Goal: Complete application form: Complete application form

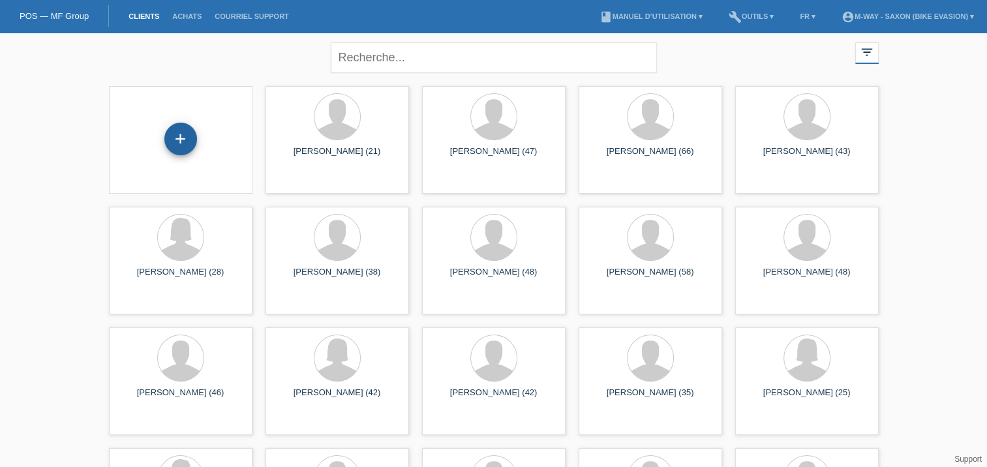
click at [185, 145] on div "+" at bounding box center [180, 139] width 33 height 33
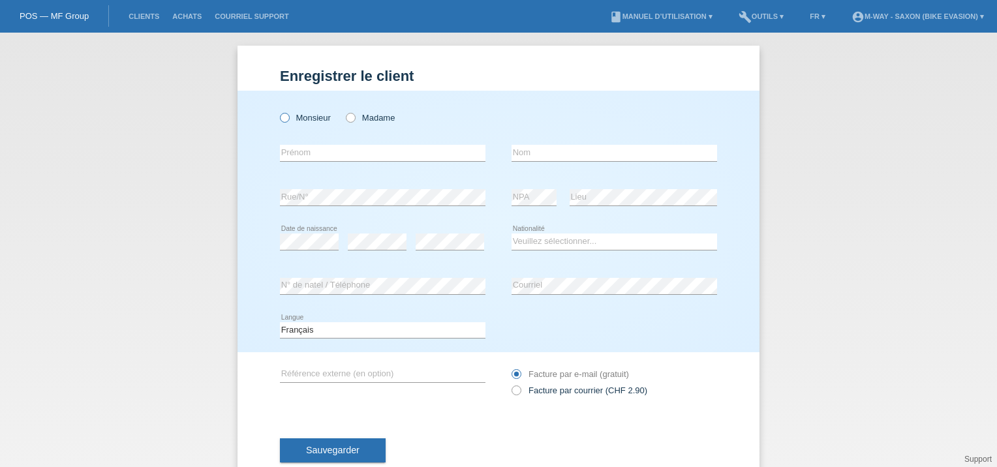
click at [278, 111] on icon at bounding box center [278, 111] width 0 height 0
click at [280, 114] on input "Monsieur" at bounding box center [284, 117] width 8 height 8
radio input "true"
click at [299, 149] on input "text" at bounding box center [382, 153] width 205 height 16
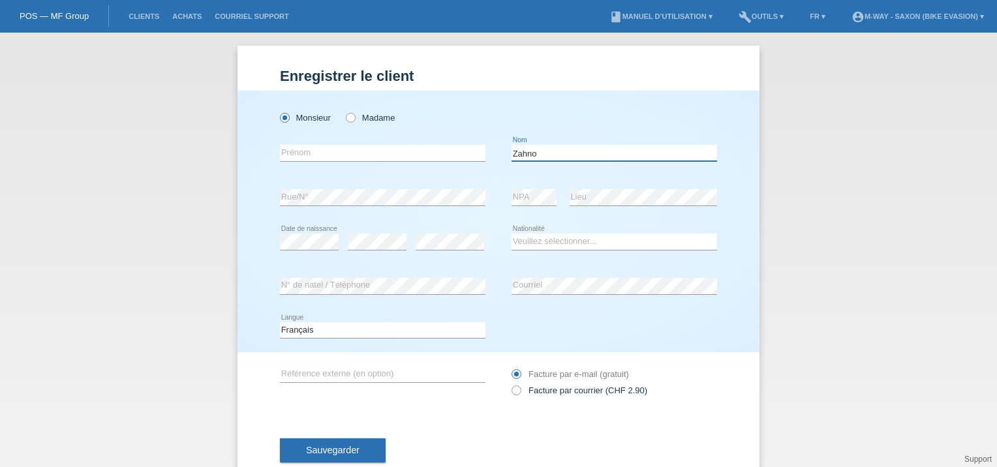
type input "Zahno"
click at [327, 154] on input "Bruno José" at bounding box center [382, 153] width 205 height 16
type input "[PERSON_NAME]"
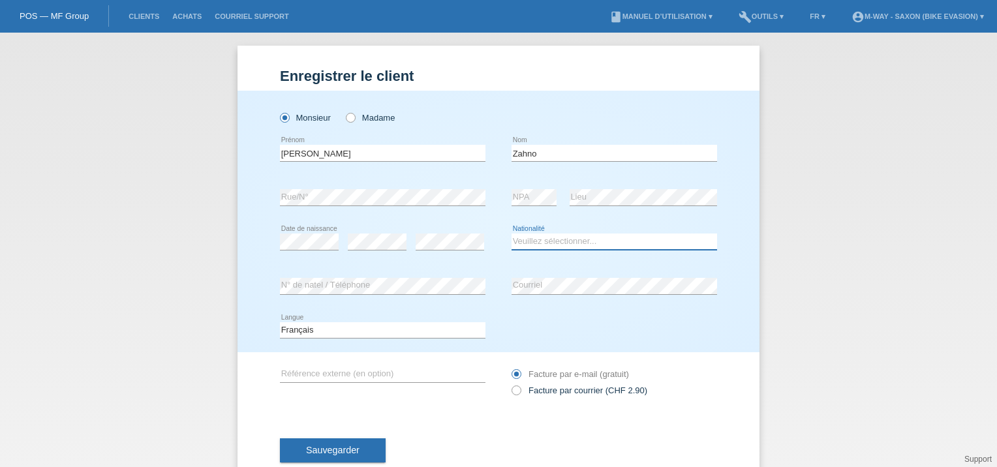
click at [542, 243] on select "Veuillez sélectionner... Suisse Allemagne Autriche Liechtenstein ------------ A…" at bounding box center [613, 242] width 205 height 16
select select "CH"
click at [511, 234] on select "Veuillez sélectionner... Suisse Allemagne Autriche Liechtenstein ------------ A…" at bounding box center [613, 242] width 205 height 16
click at [320, 340] on div "Deutsch Français Italiano English error Langue" at bounding box center [382, 331] width 205 height 44
click at [335, 331] on select "Deutsch Français Italiano English" at bounding box center [382, 330] width 205 height 16
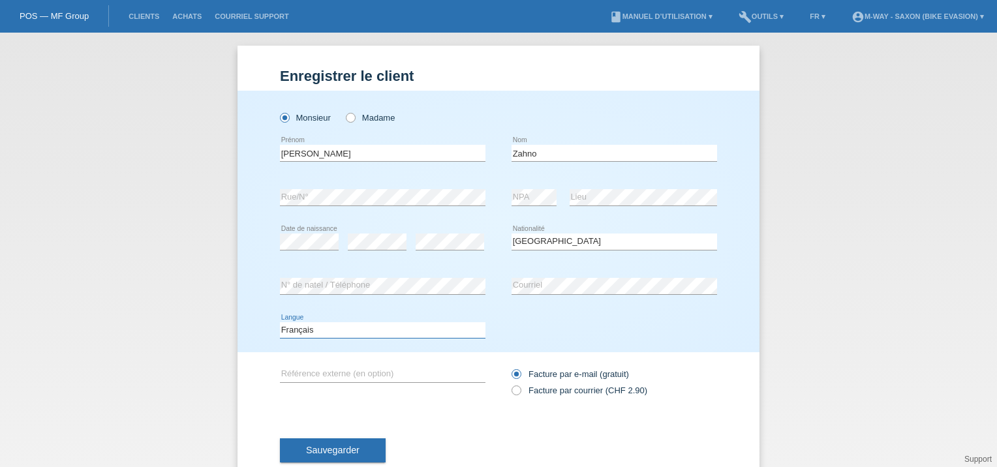
select select "de"
click at [280, 322] on select "Deutsch Français Italiano English" at bounding box center [382, 330] width 205 height 16
click at [339, 444] on button "Sauvegarder" at bounding box center [333, 450] width 106 height 25
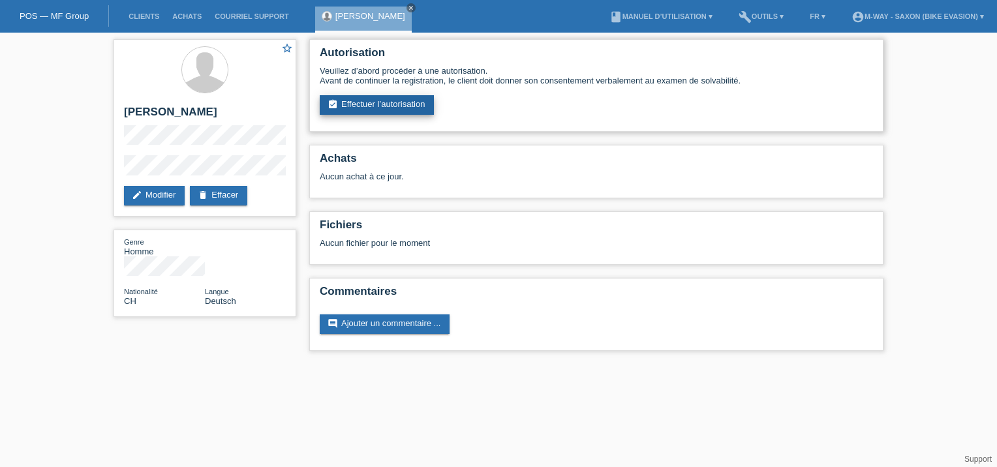
click at [401, 106] on link "assignment_turned_in Effectuer l’autorisation" at bounding box center [377, 105] width 114 height 20
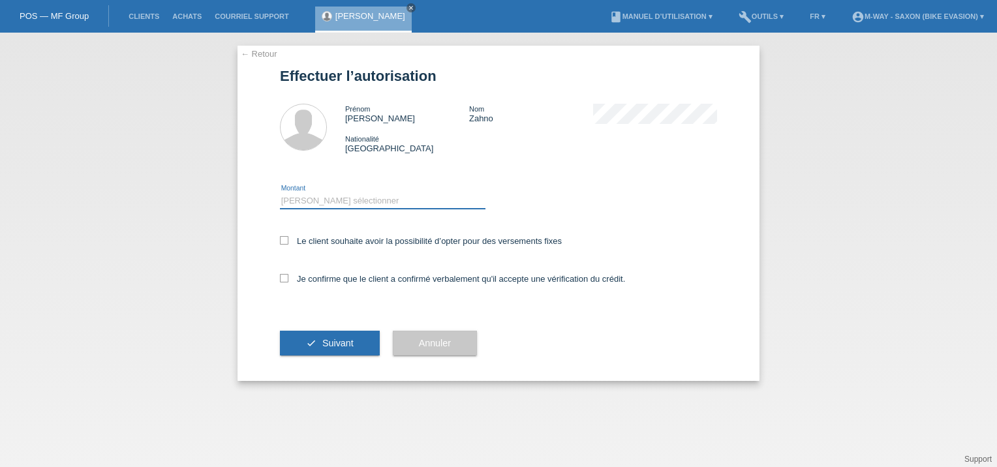
click at [316, 201] on select "Veuillez sélectionner CHF 1.00 - CHF 499.00 CHF 500.00 - CHF 1'999.00 CHF 2'000…" at bounding box center [382, 201] width 205 height 16
select select "3"
click at [280, 193] on select "Veuillez sélectionner CHF 1.00 - CHF 499.00 CHF 500.00 - CHF 1'999.00 CHF 2'000…" at bounding box center [382, 201] width 205 height 16
click at [286, 237] on icon at bounding box center [284, 240] width 8 height 8
click at [286, 237] on input "Le client souhaite avoir la possibilité d’opter pour des versements fixes" at bounding box center [284, 240] width 8 height 8
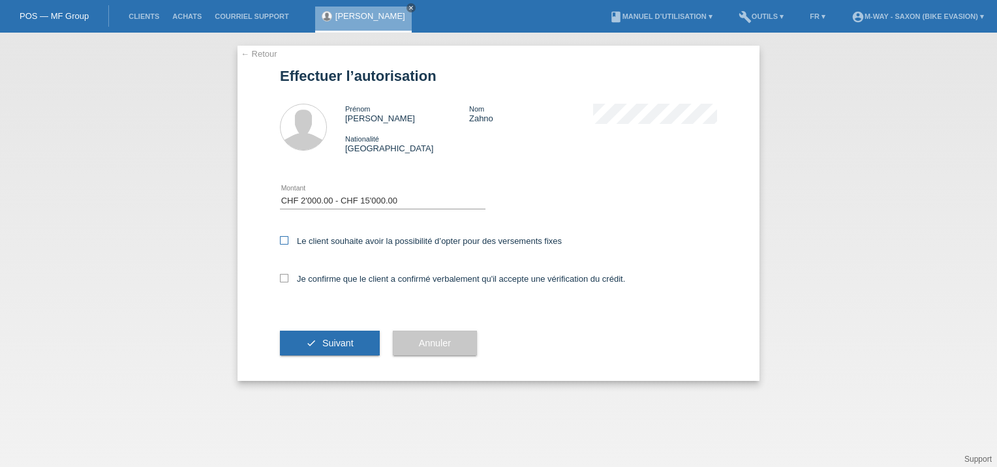
checkbox input "true"
click at [284, 279] on icon at bounding box center [284, 278] width 8 height 8
click at [284, 279] on input "Je confirme que le client a confirmé verbalement qu'il accepte une vérification…" at bounding box center [284, 278] width 8 height 8
checkbox input "true"
click at [313, 343] on button "check Suivant" at bounding box center [330, 343] width 100 height 25
